Goal: Find specific page/section: Find specific page/section

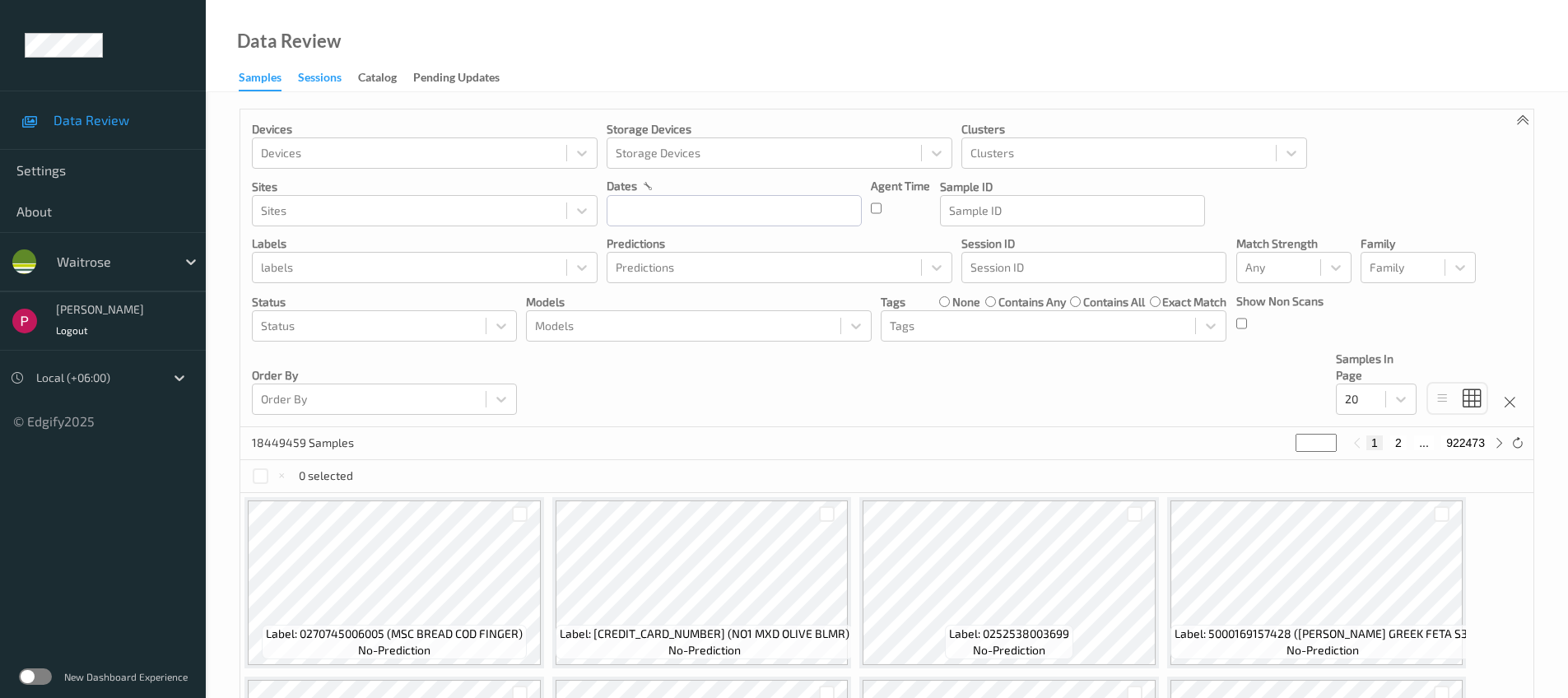
click at [314, 72] on div "Sessions" at bounding box center [320, 79] width 44 height 21
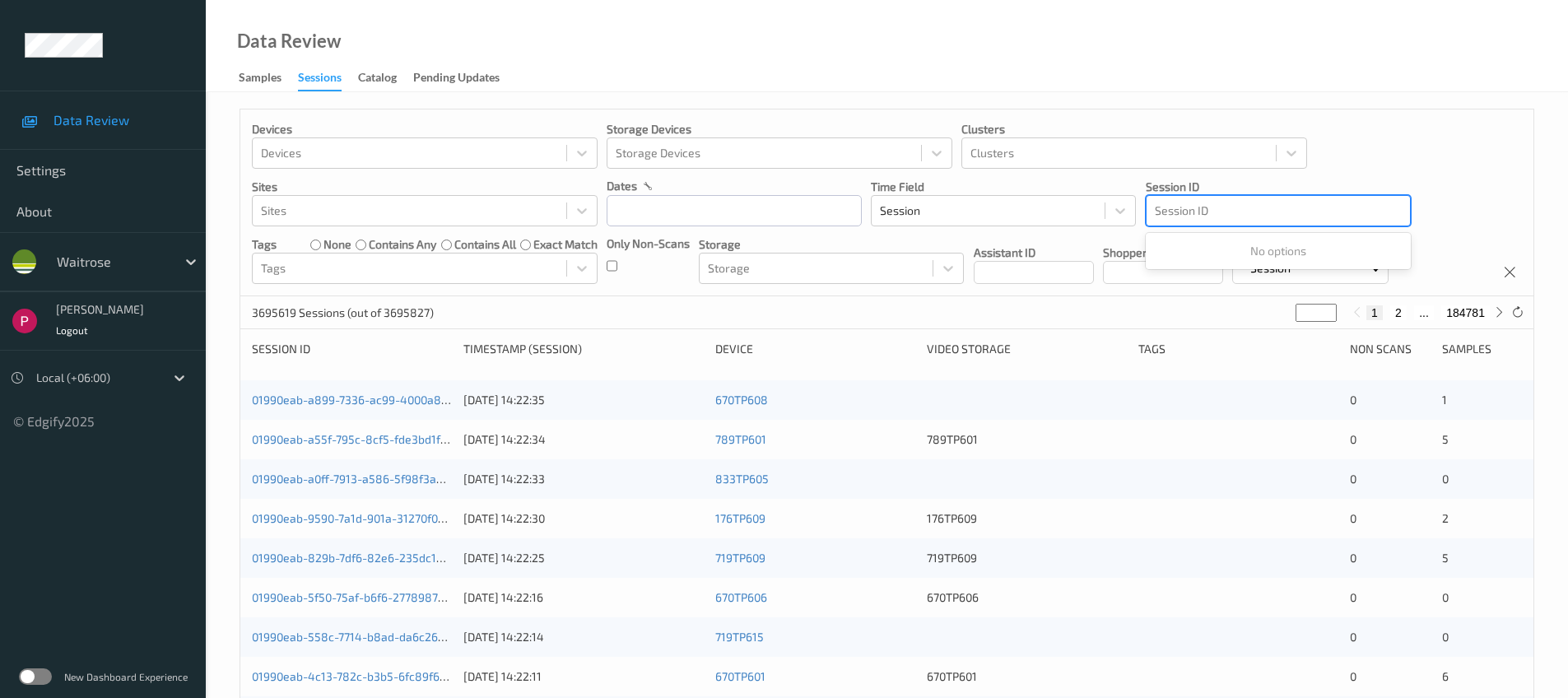
click at [1205, 198] on div "Session ID" at bounding box center [1279, 210] width 264 height 27
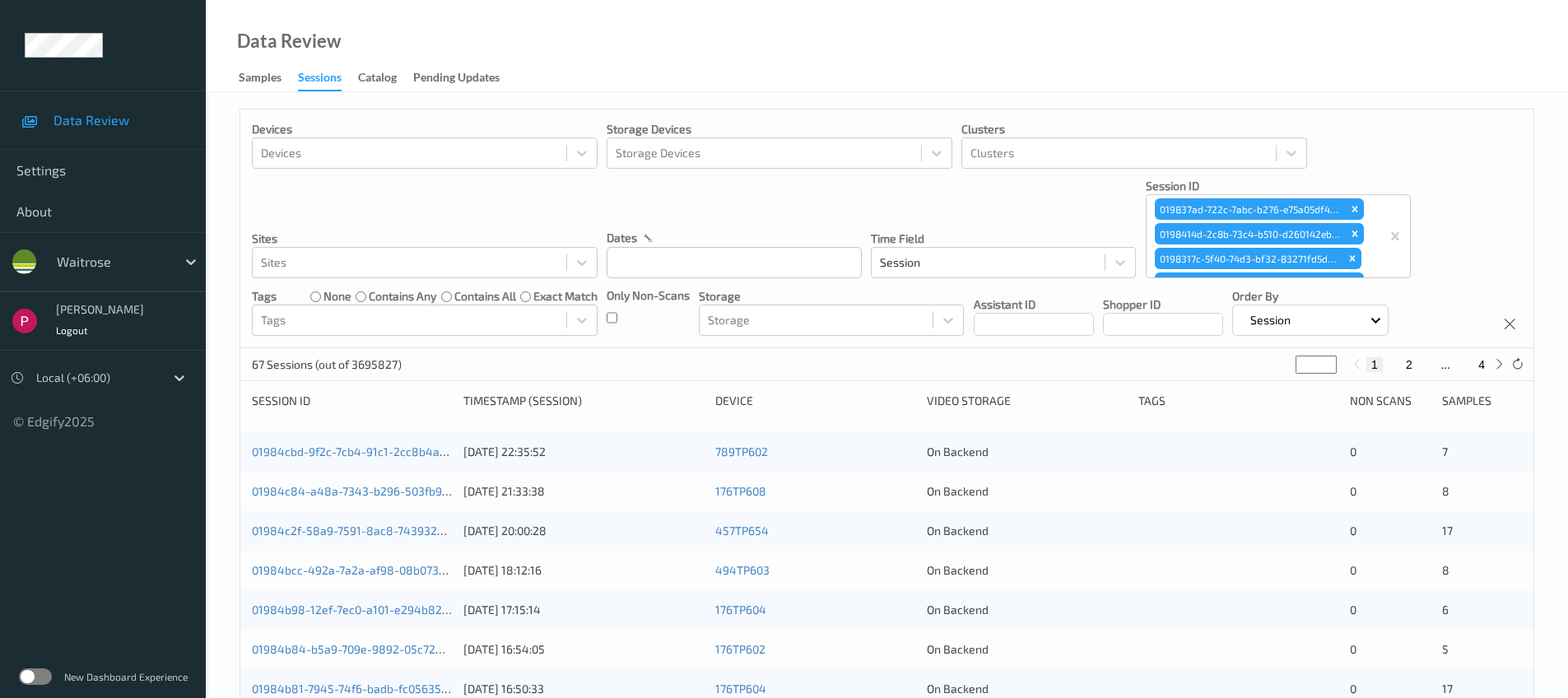
scroll to position [592, 0]
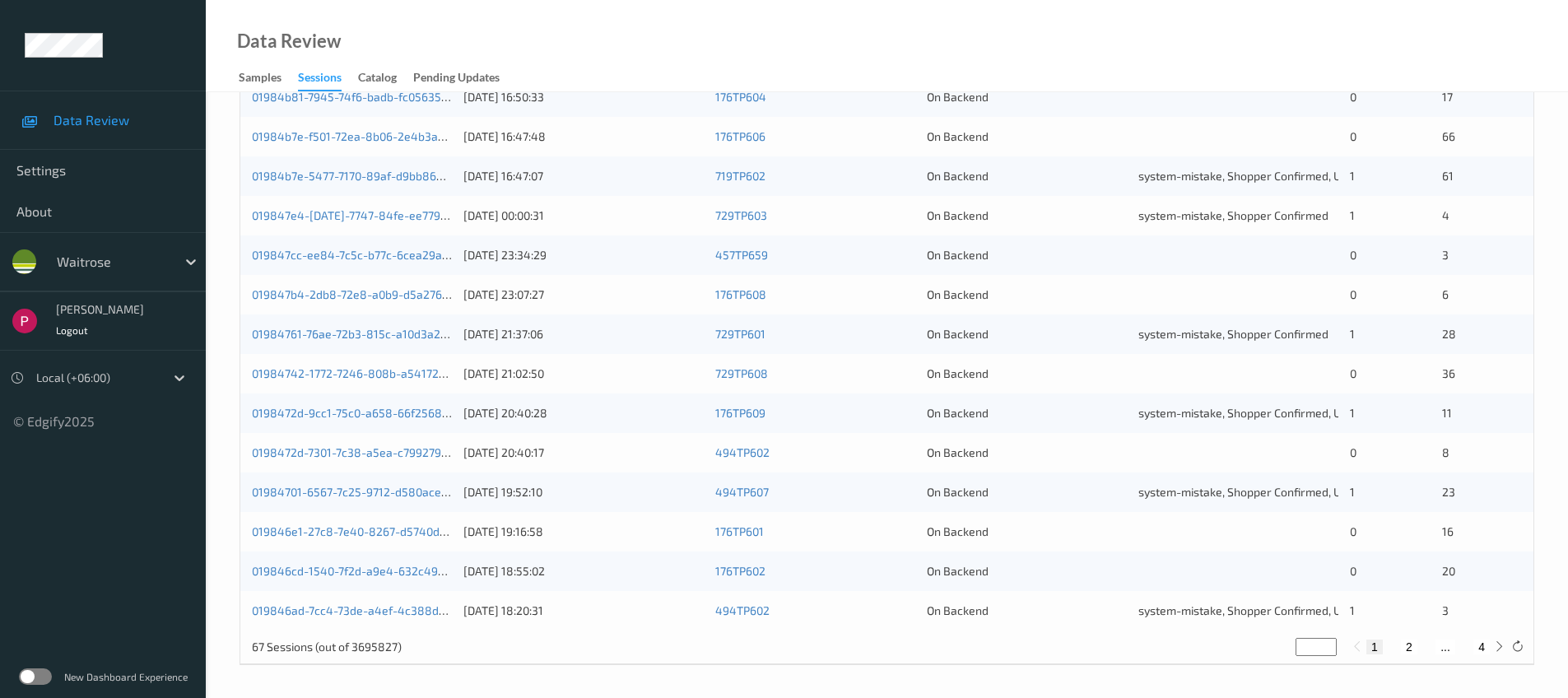
click at [1484, 647] on button "4" at bounding box center [1481, 646] width 16 height 15
type input "*"
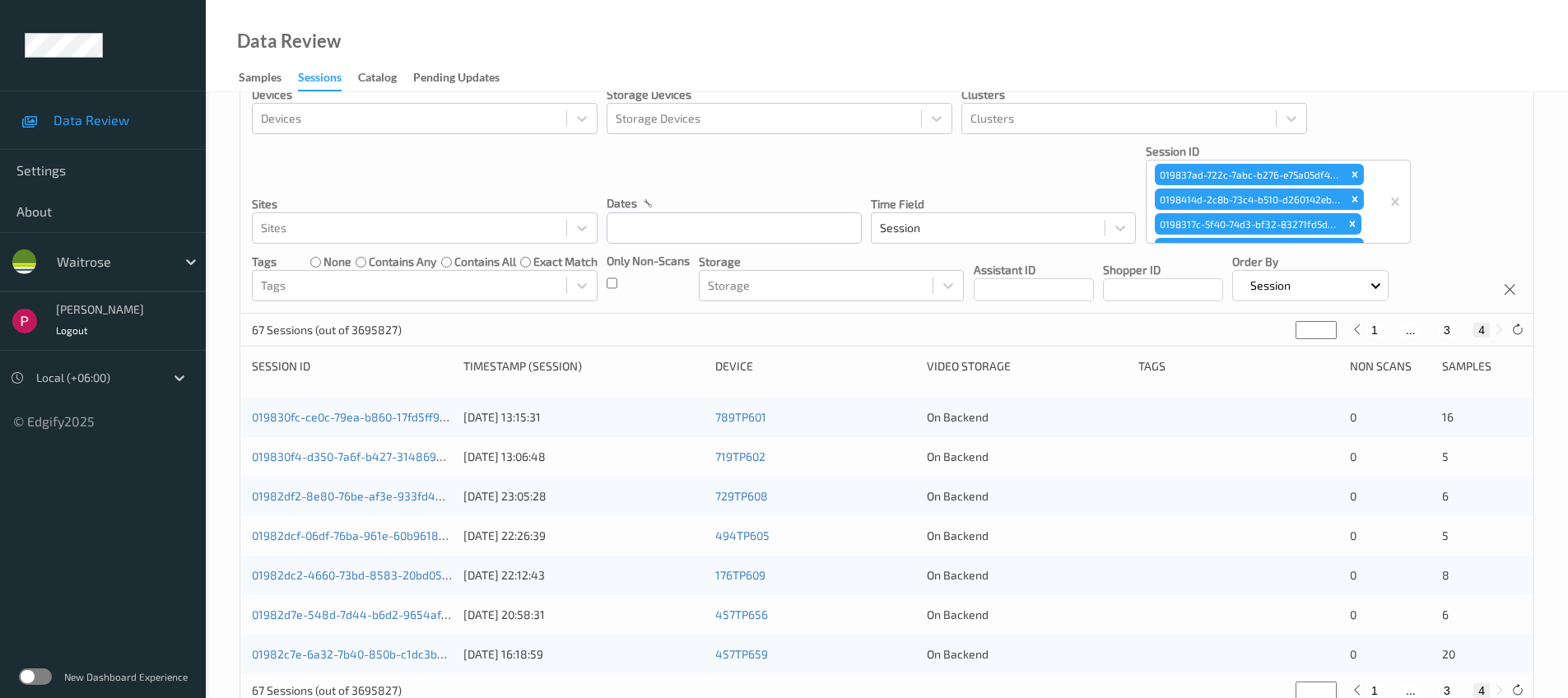
scroll to position [78, 0]
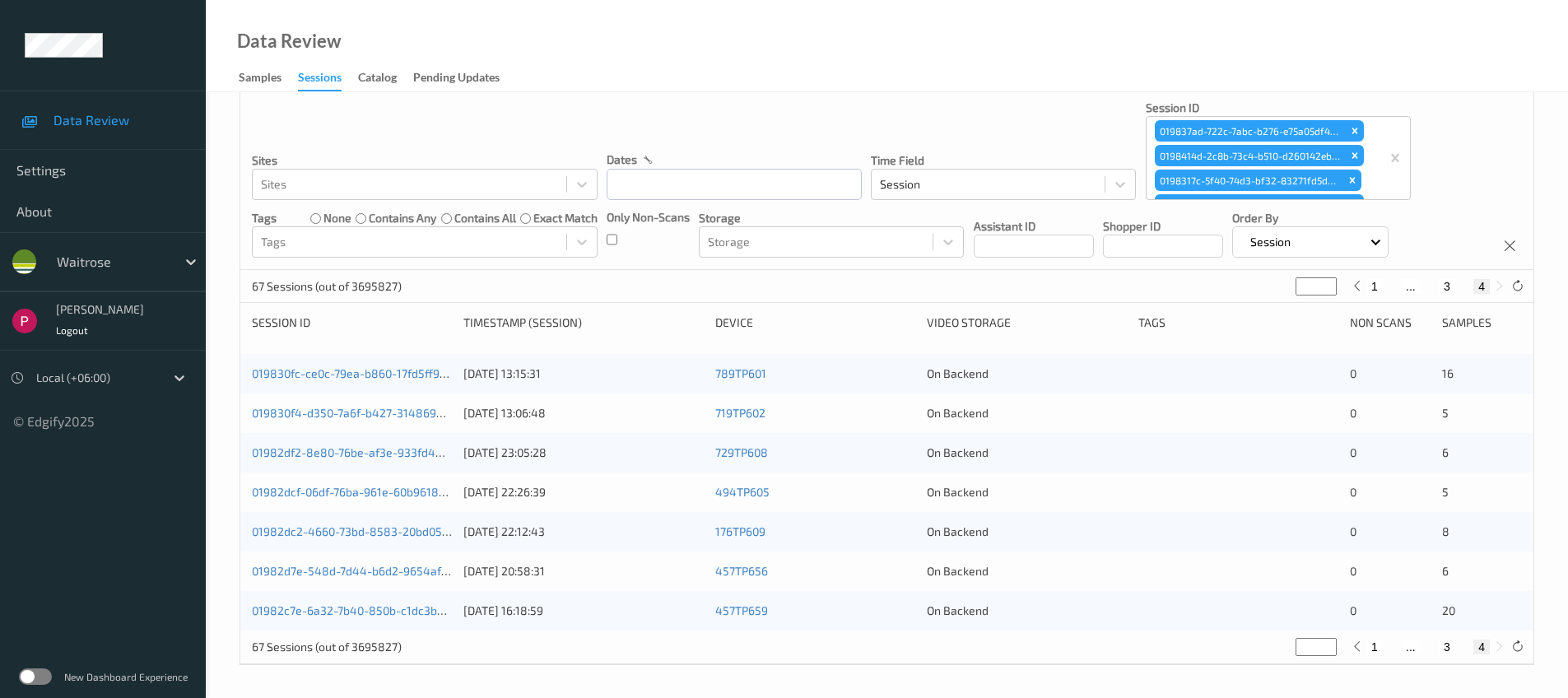
click at [1486, 641] on button "4" at bounding box center [1481, 646] width 16 height 15
click at [1372, 645] on button "1" at bounding box center [1374, 646] width 16 height 15
type input "*"
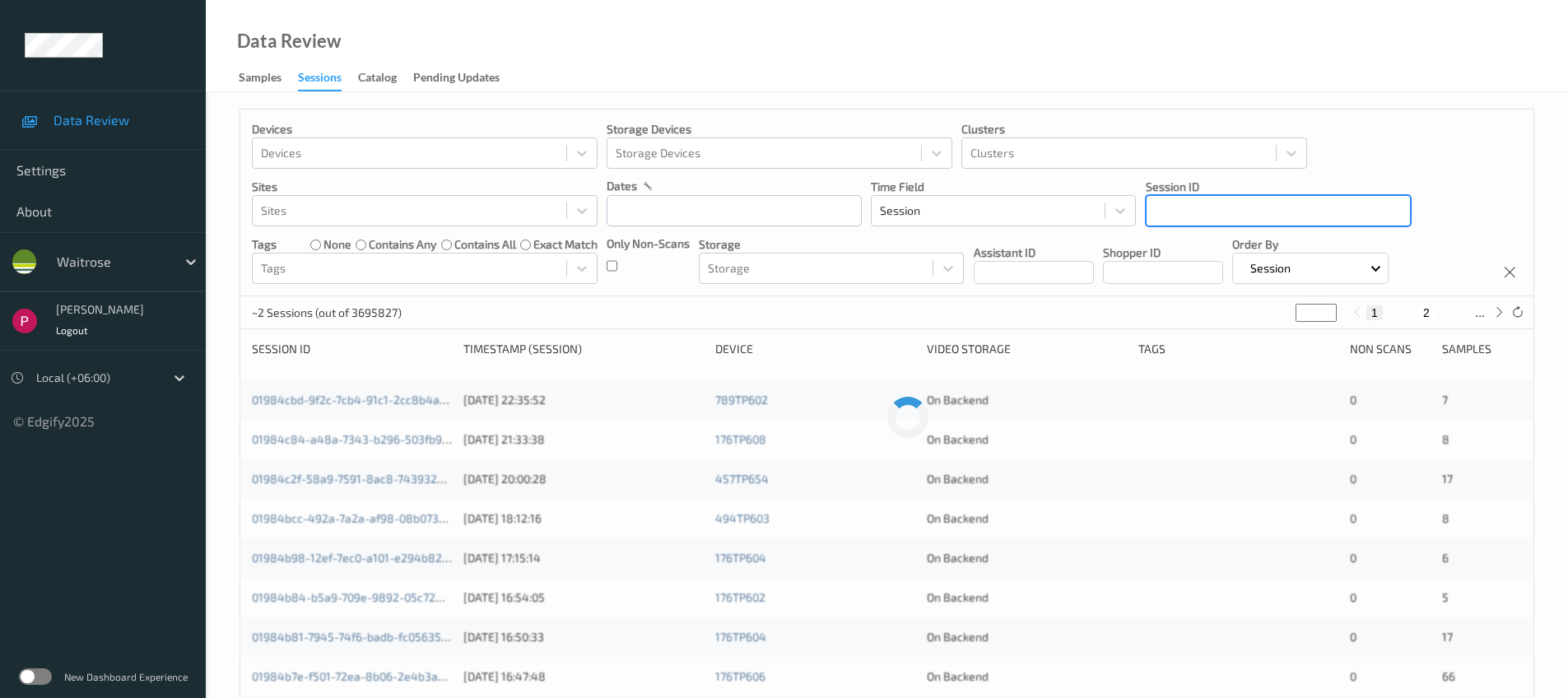
scroll to position [0, 0]
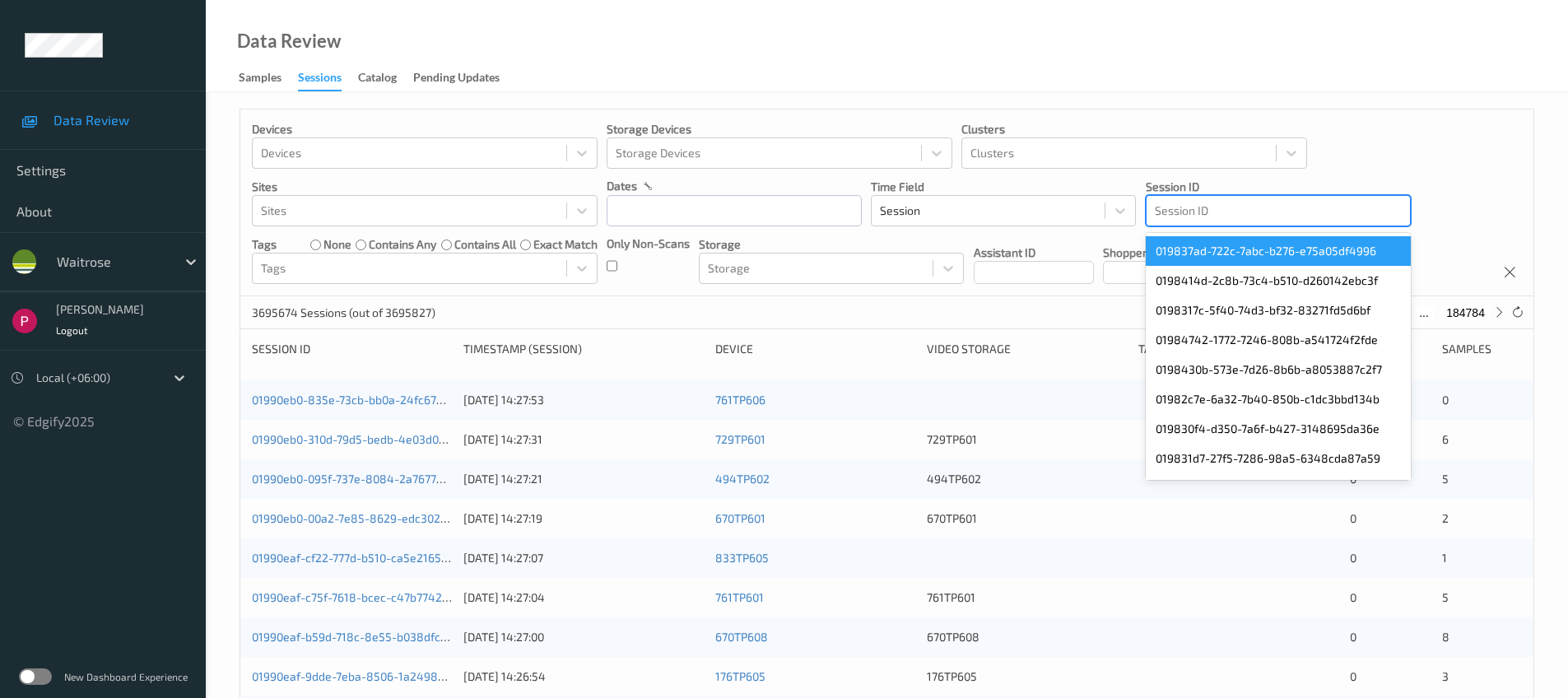
click at [1227, 209] on div at bounding box center [1278, 210] width 247 height 20
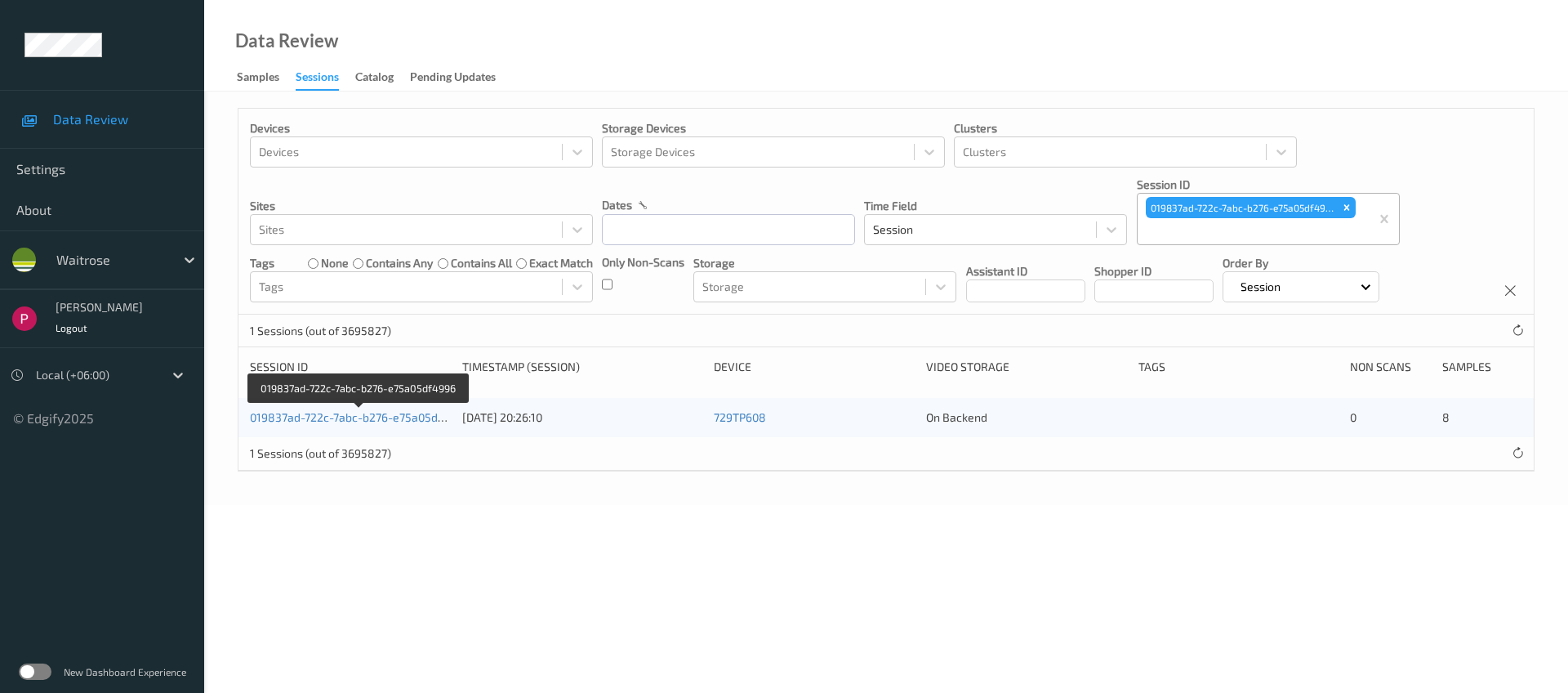
click at [368, 420] on link "019837ad-722c-7abc-b276-e75a05df4996" at bounding box center [359, 418] width 219 height 14
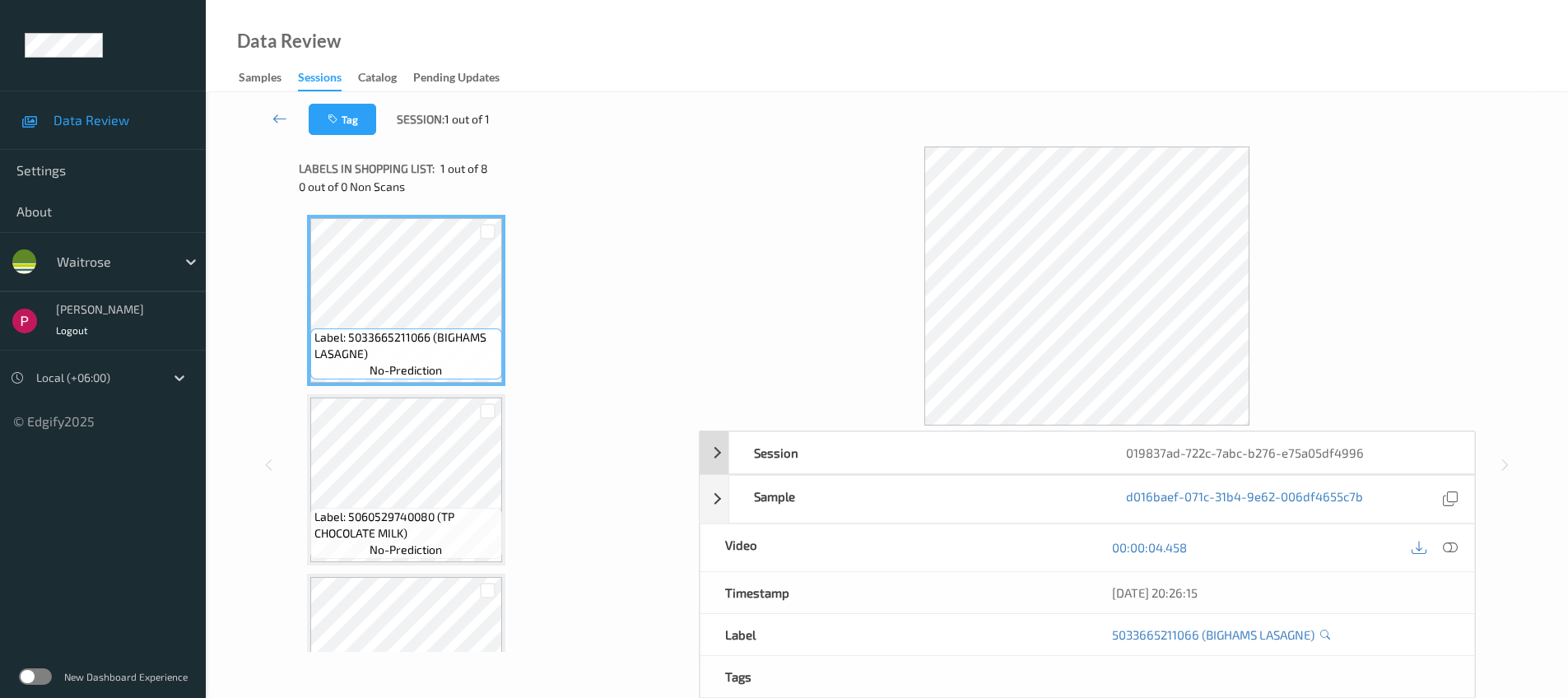
click at [1389, 448] on div "019837ad-722c-7abc-b276-e75a05df4996" at bounding box center [1287, 453] width 372 height 41
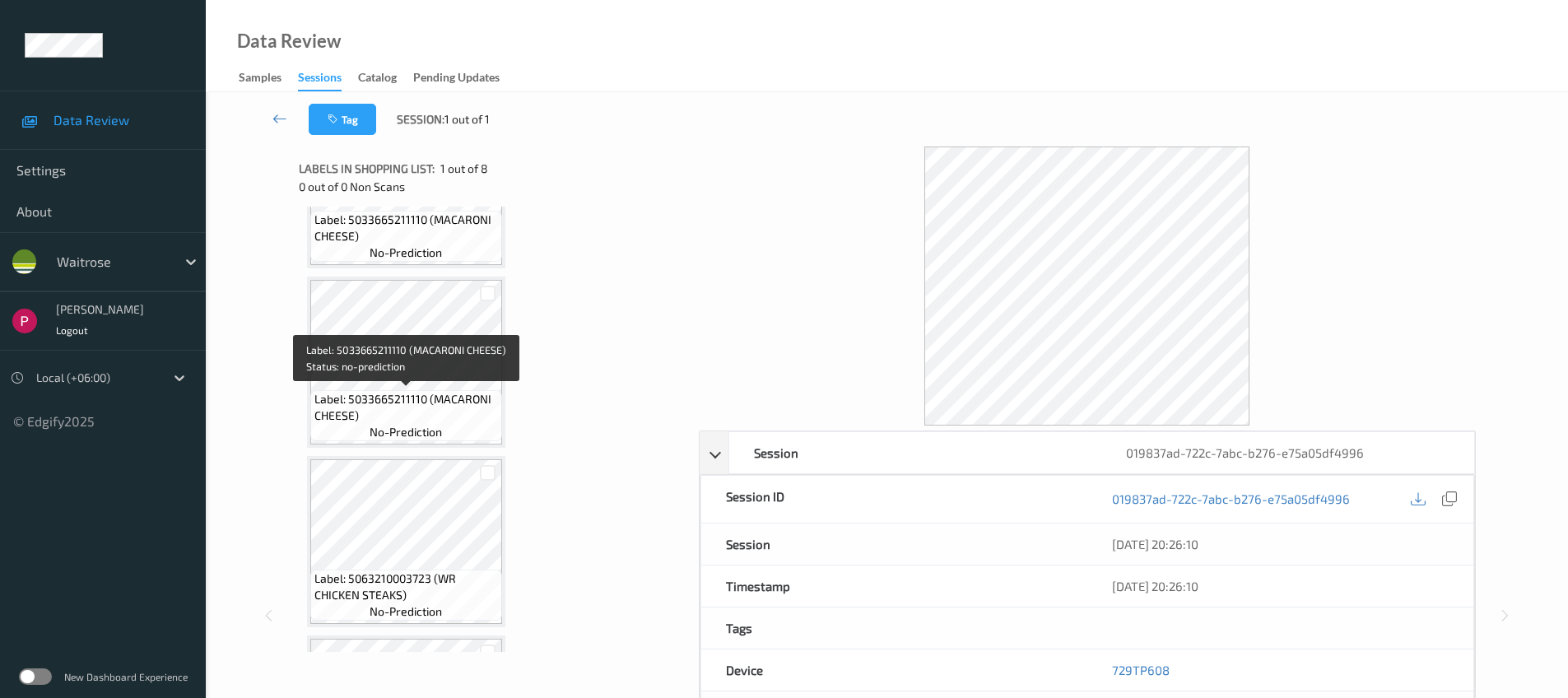
scroll to position [999, 0]
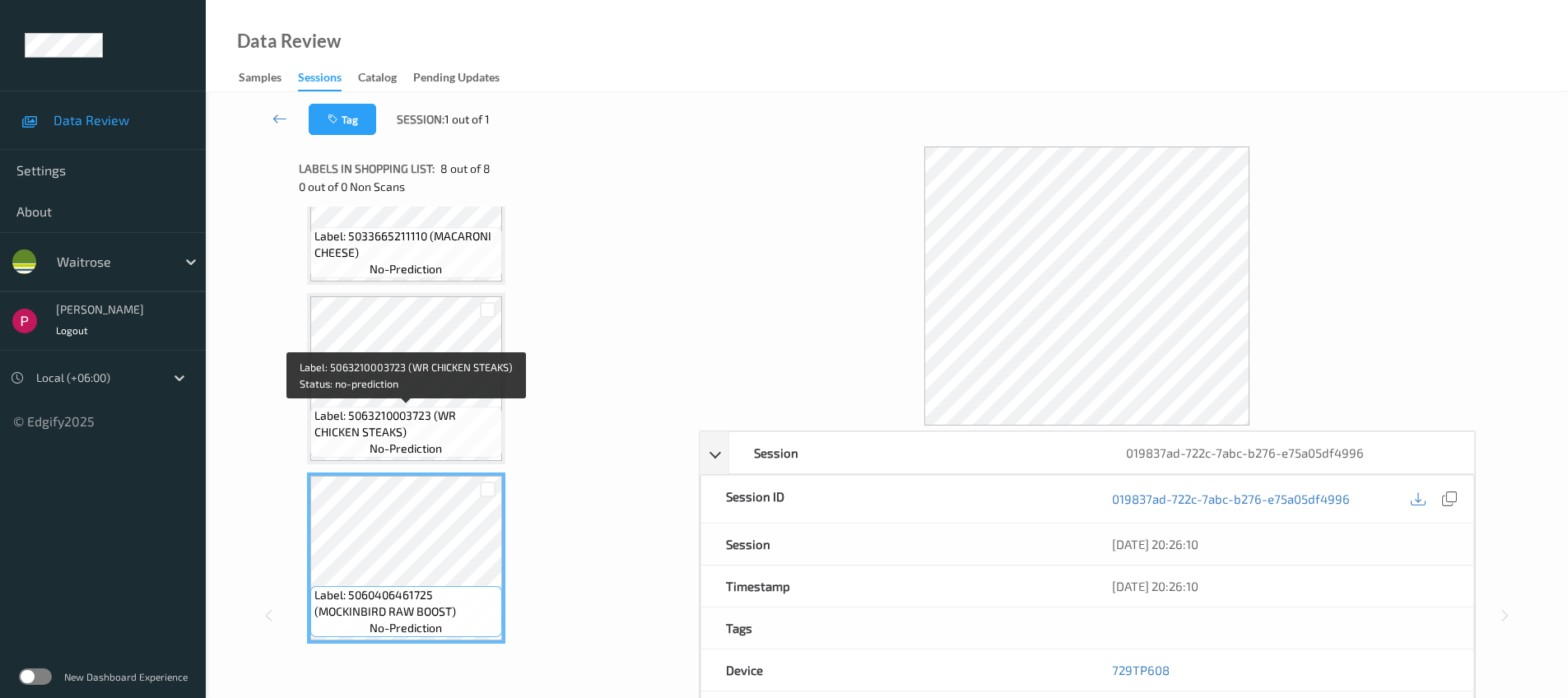
click at [432, 414] on span "Label: 5063210003723 (WR CHICKEN STEAKS)" at bounding box center [406, 424] width 184 height 33
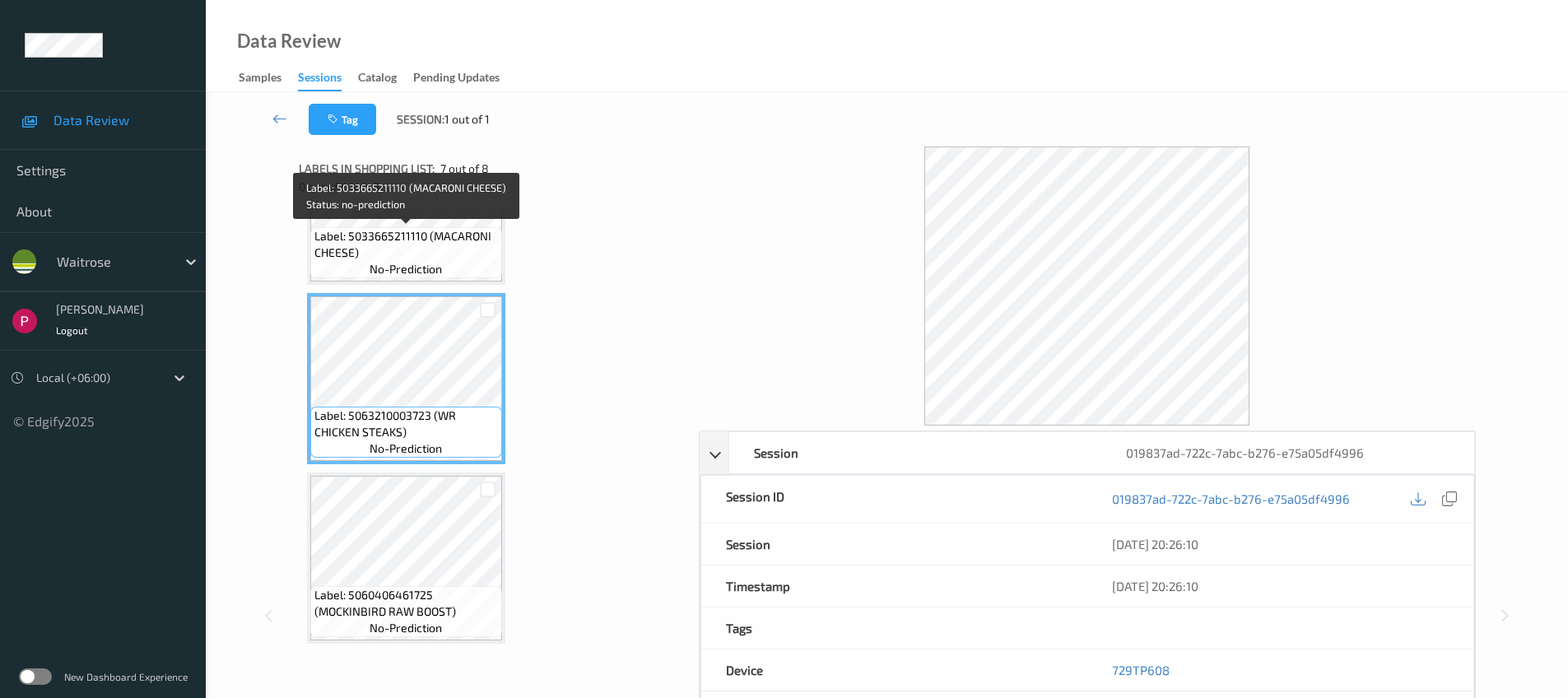
click at [413, 249] on span "Label: 5033665211110 (MACARONI CHEESE)" at bounding box center [406, 245] width 184 height 33
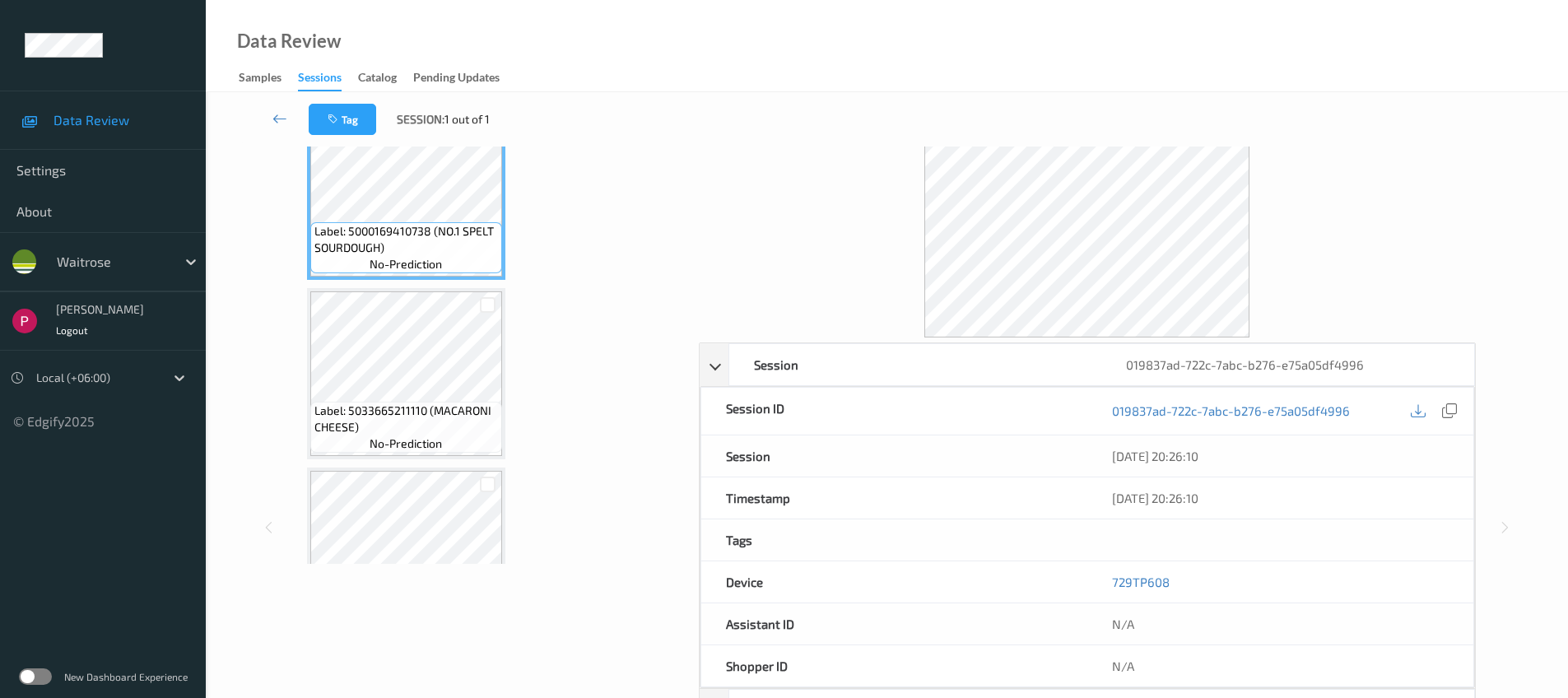
scroll to position [158, 0]
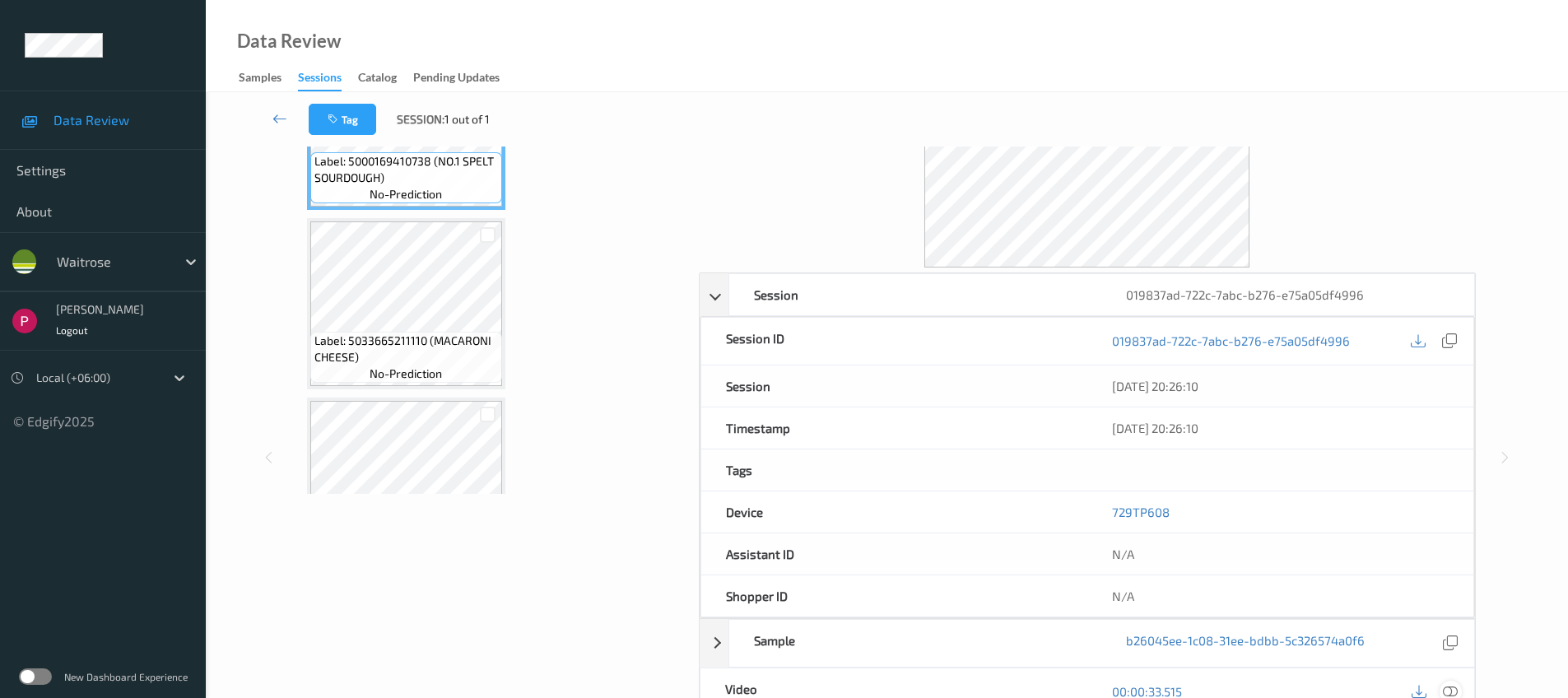
click at [1453, 690] on icon at bounding box center [1450, 691] width 15 height 15
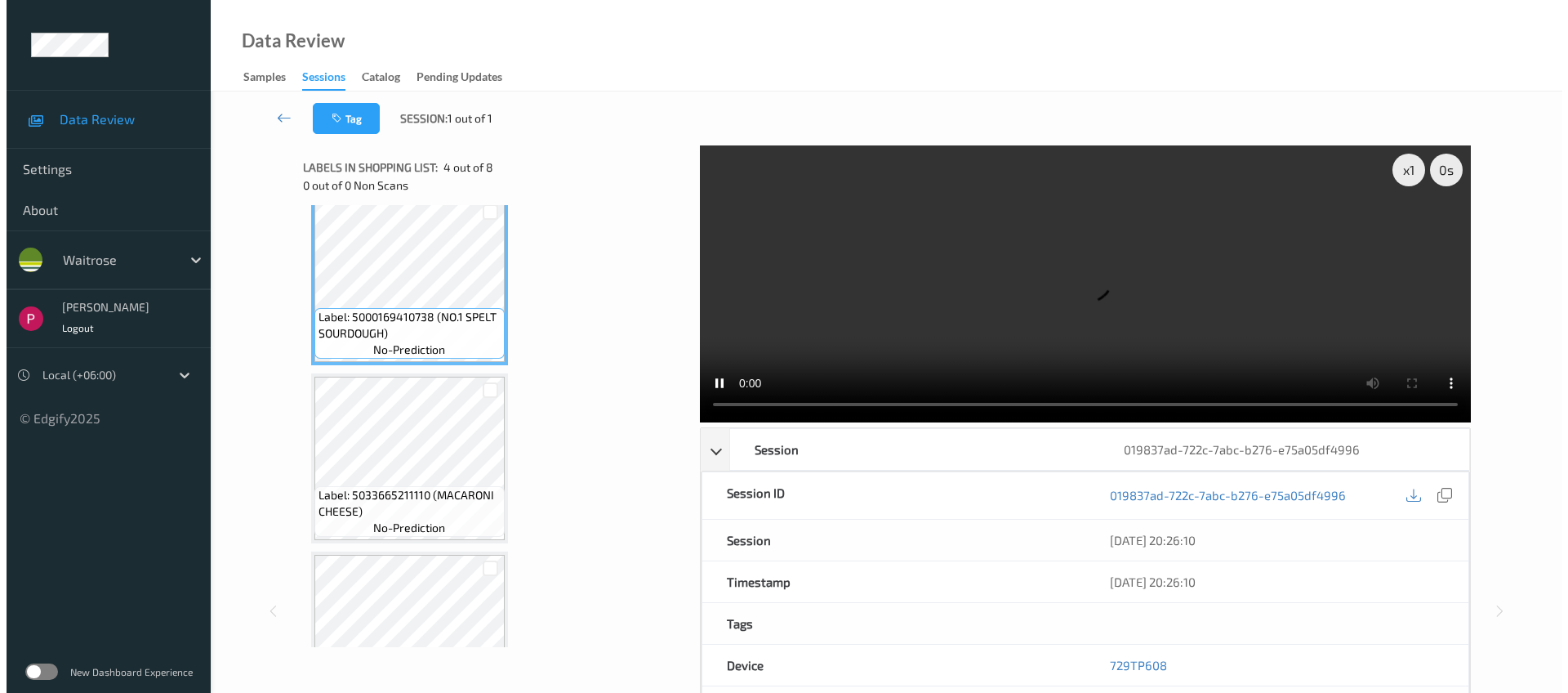
scroll to position [0, 0]
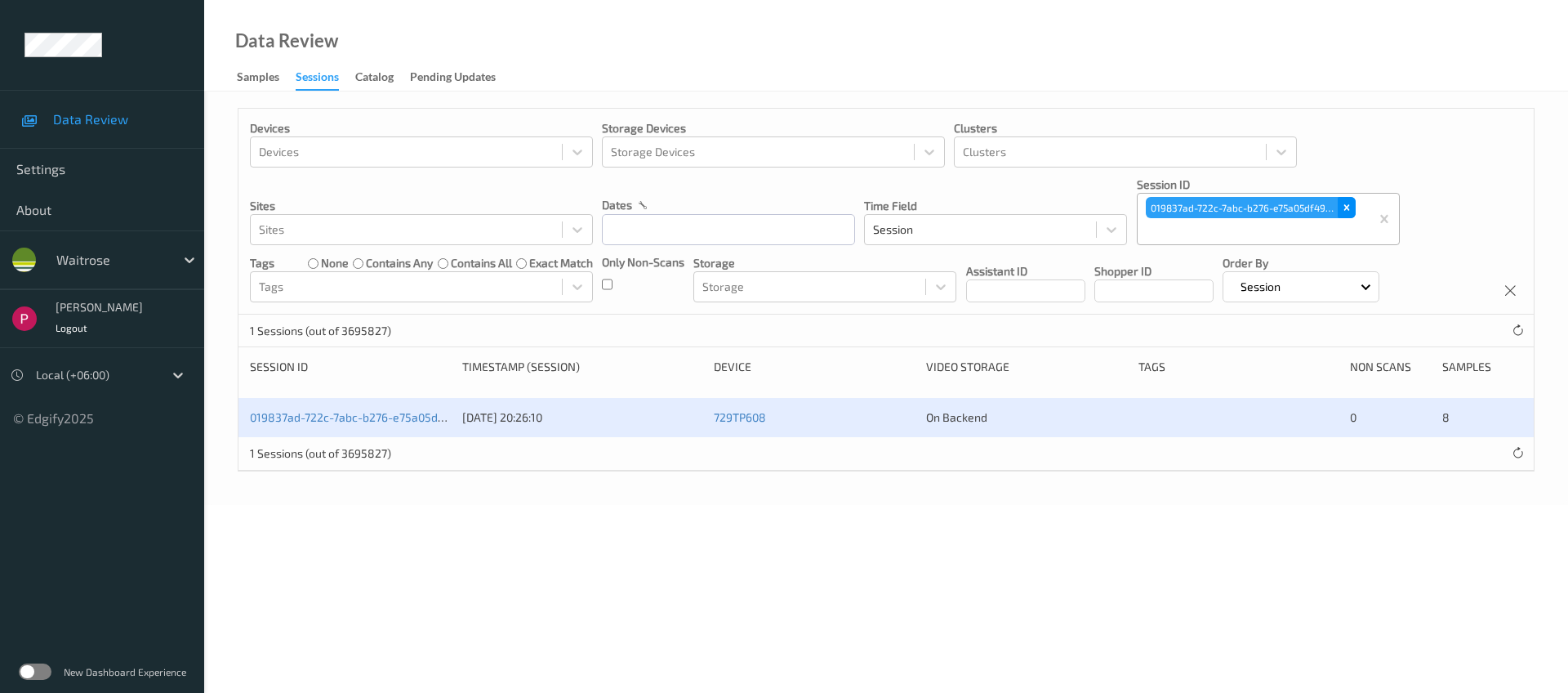
click at [1347, 210] on icon "Remove 019837ad-722c-7abc-b276-e75a05df4996" at bounding box center [1347, 207] width 11 height 11
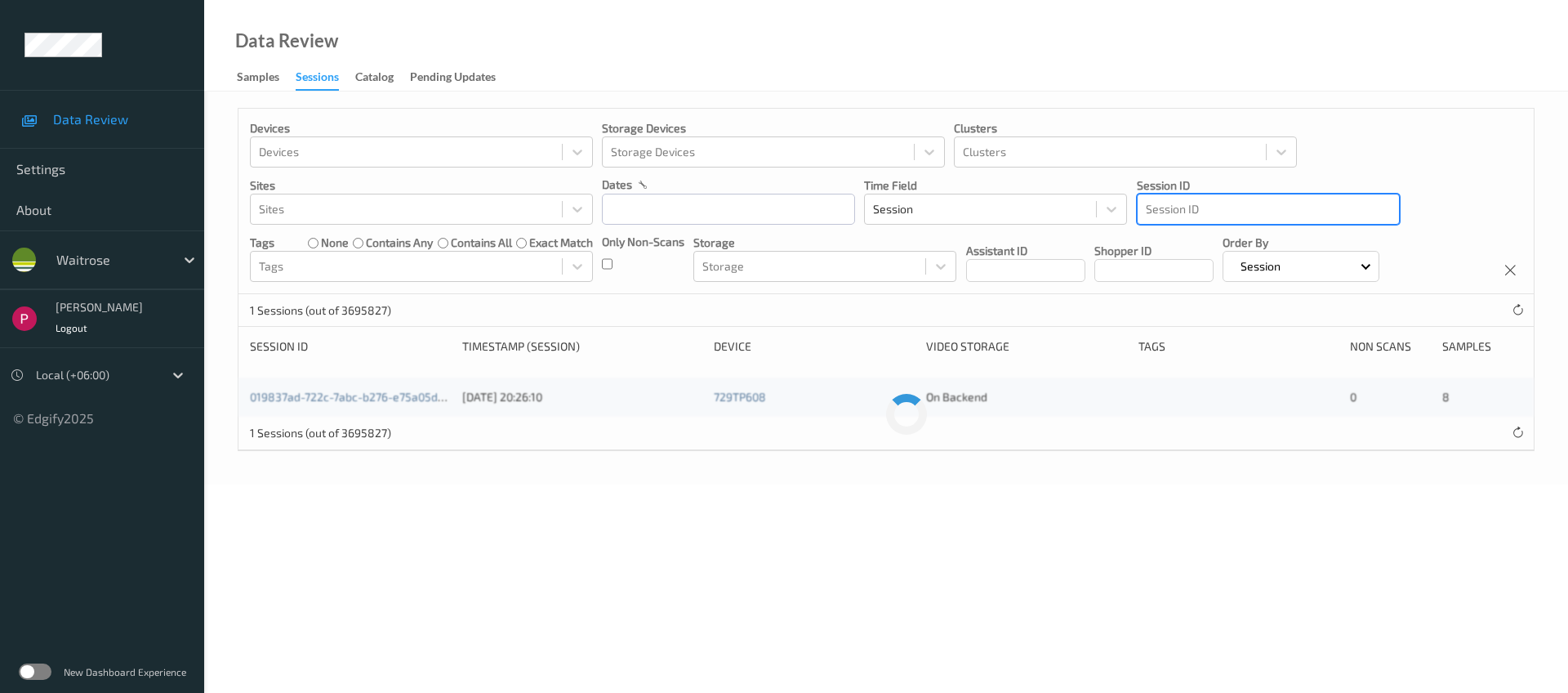
click at [1230, 207] on div at bounding box center [1268, 209] width 245 height 20
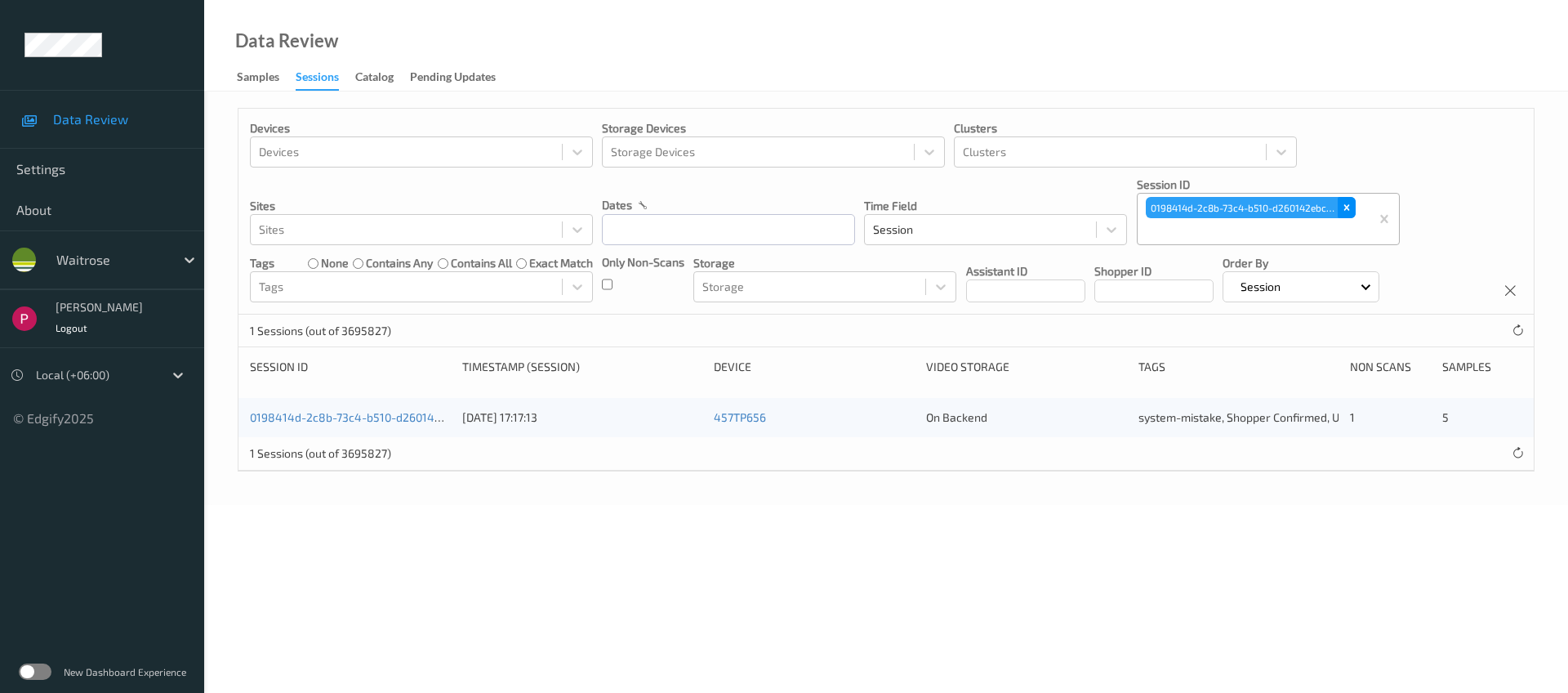
click at [1350, 204] on icon "Remove 0198414d-2c8b-73c4-b510-d260142ebc3f" at bounding box center [1347, 207] width 11 height 11
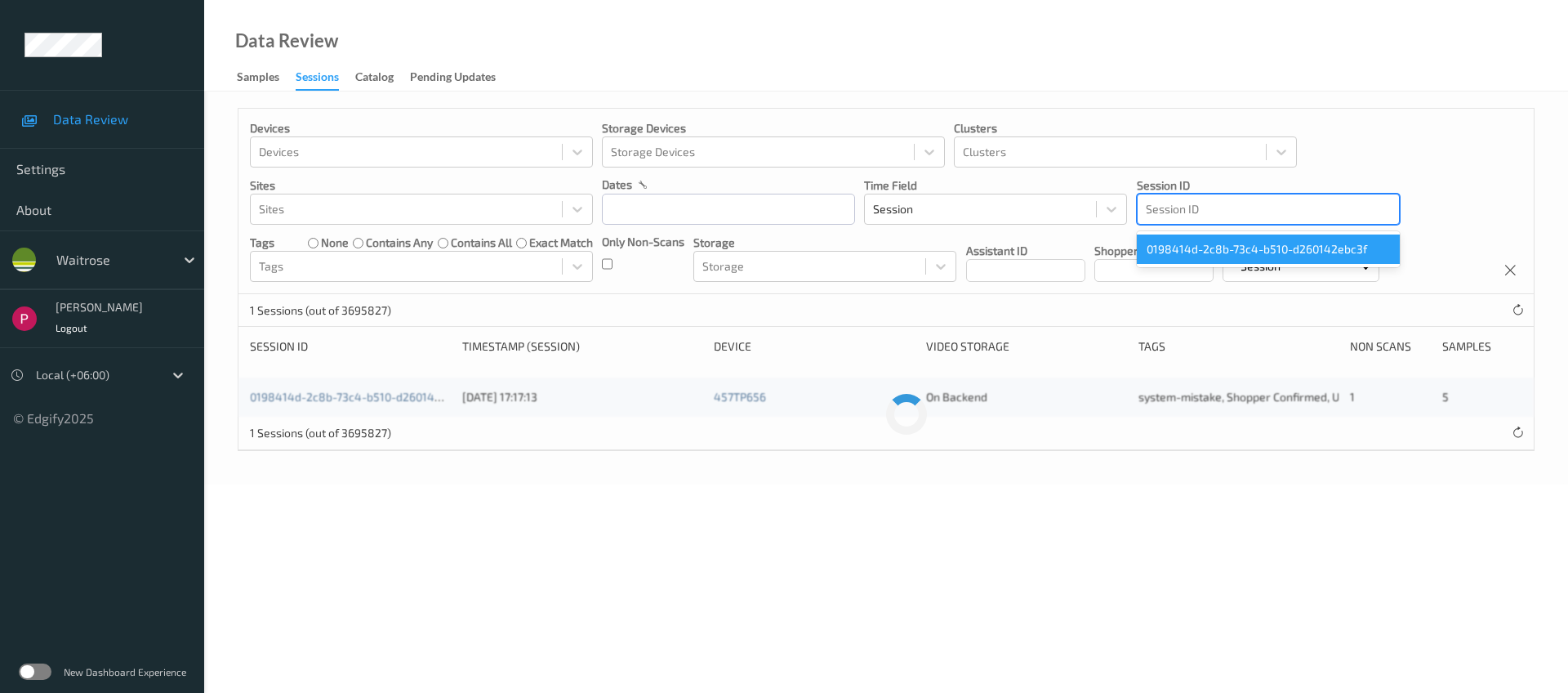
click at [1220, 207] on div at bounding box center [1268, 209] width 245 height 20
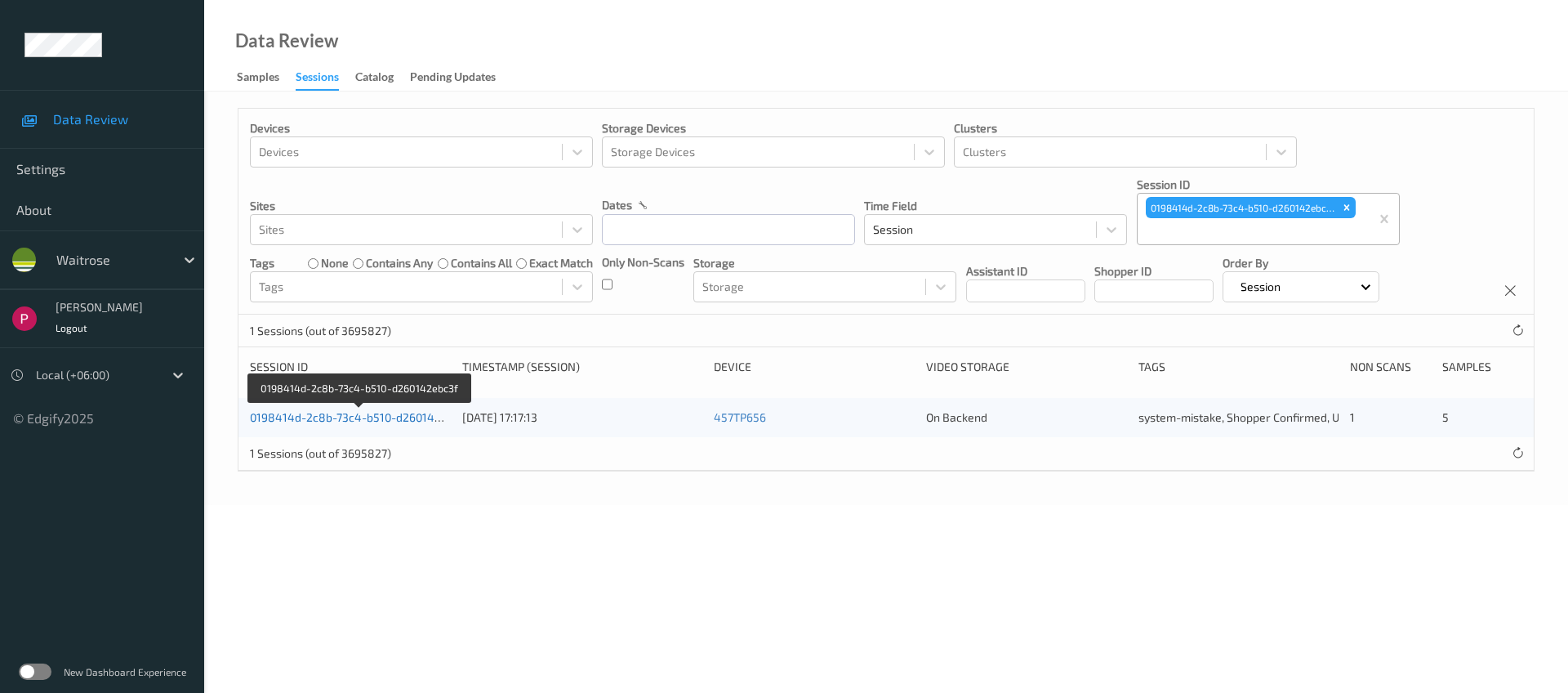
click at [377, 421] on link "0198414d-2c8b-73c4-b510-d260142ebc3f" at bounding box center [360, 418] width 221 height 14
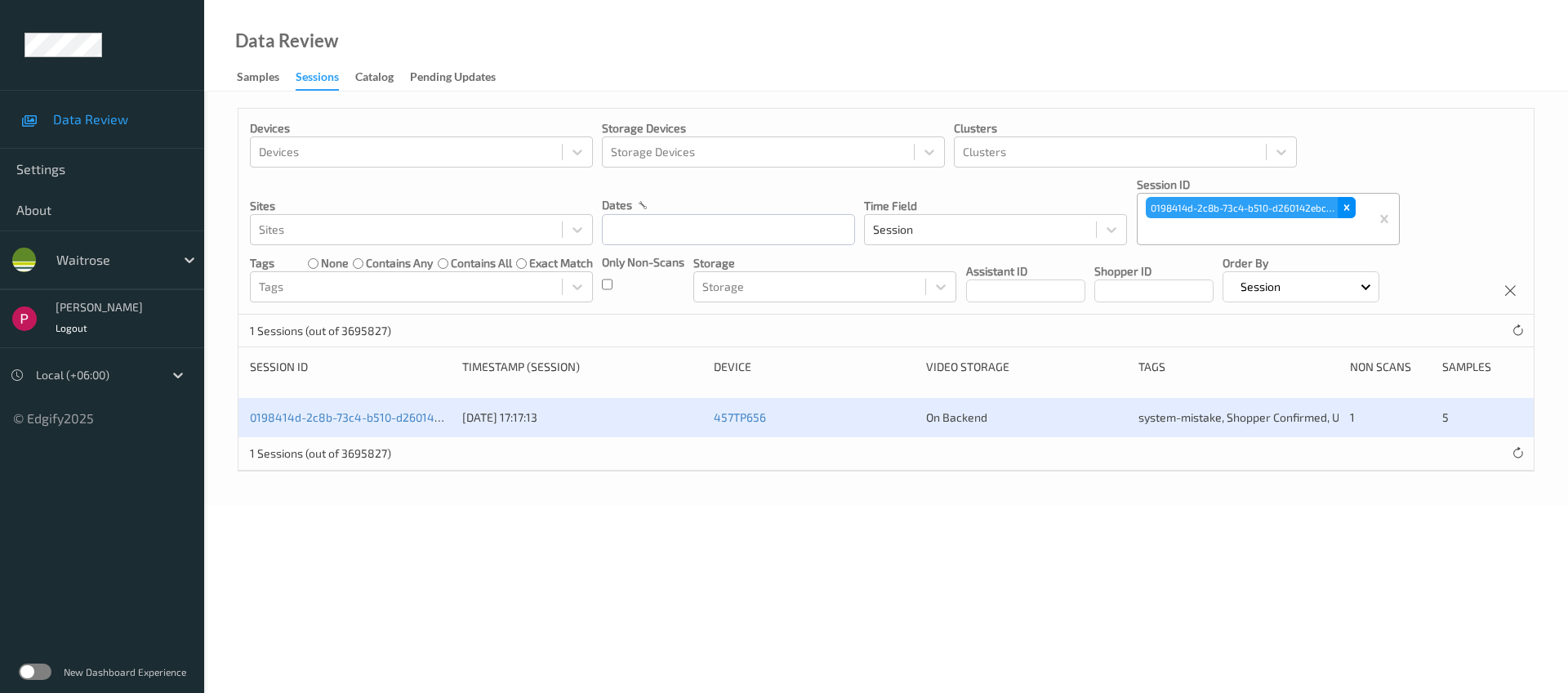
click at [1345, 207] on icon "Remove 0198414d-2c8b-73c4-b510-d260142ebc3f" at bounding box center [1347, 208] width 6 height 6
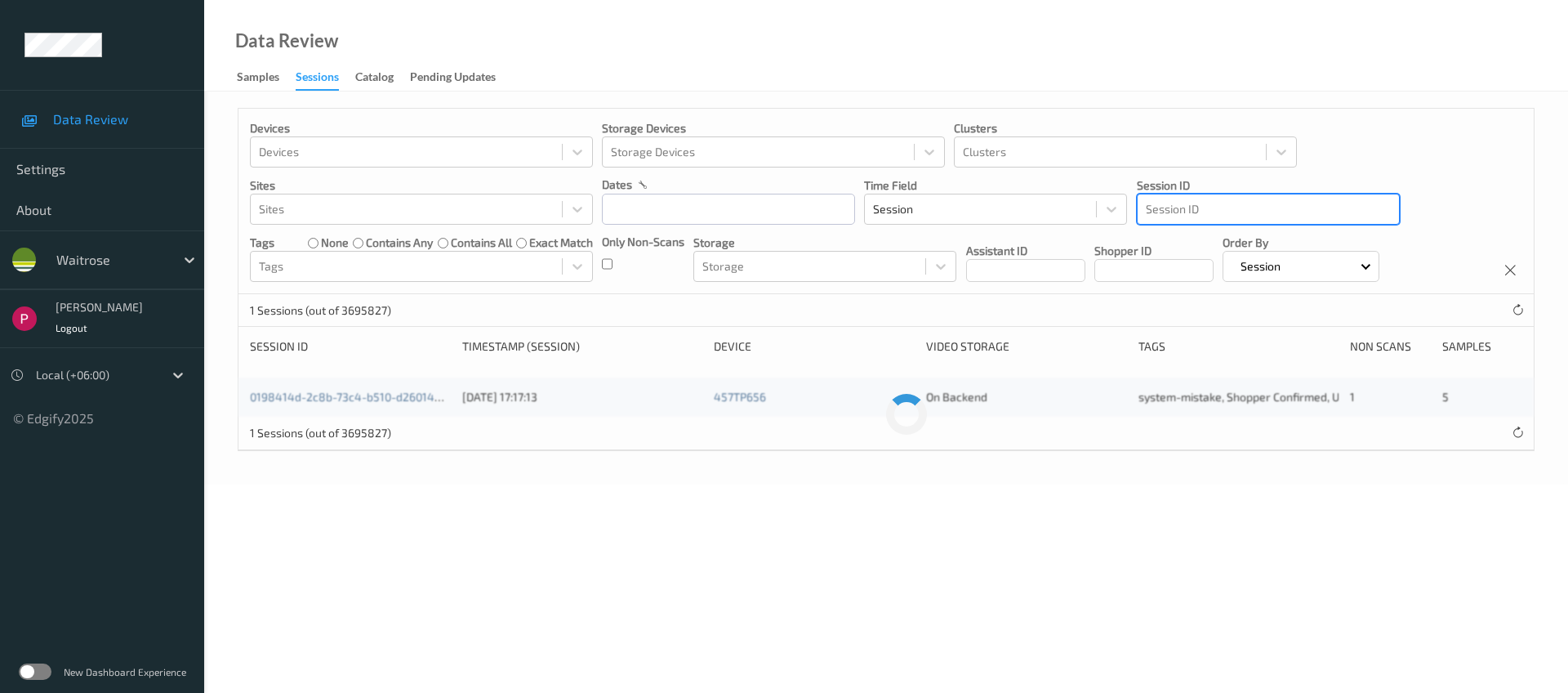
click at [1219, 213] on div at bounding box center [1268, 209] width 245 height 20
